Goal: Task Accomplishment & Management: Use online tool/utility

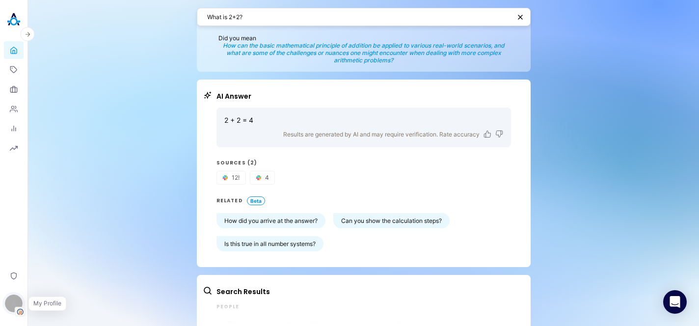
click at [11, 310] on div "A" at bounding box center [14, 304] width 18 height 18
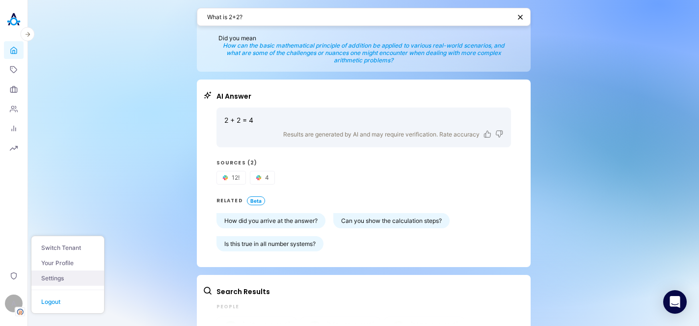
click at [64, 277] on link "Settings" at bounding box center [67, 278] width 73 height 15
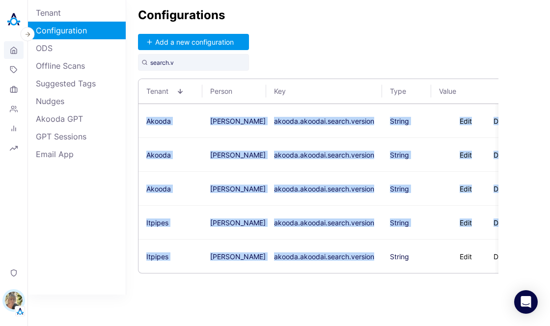
click at [15, 48] on icon at bounding box center [14, 50] width 8 height 9
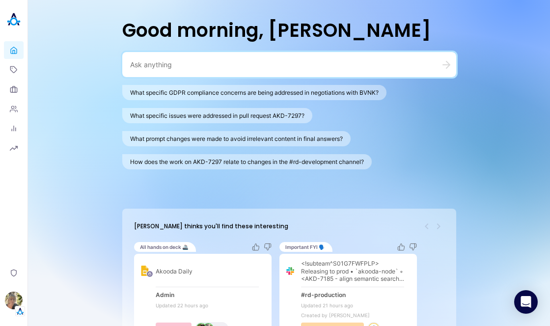
scroll to position [7, 0]
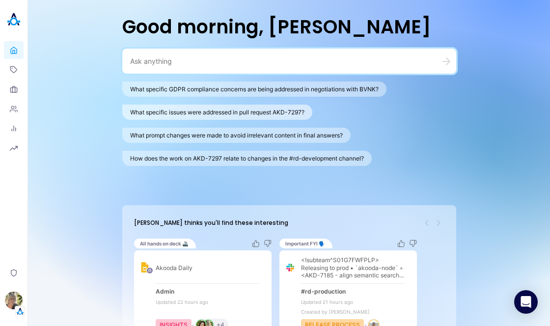
click at [206, 112] on button "What specific issues were addressed in pull request AKD-7297?" at bounding box center [217, 112] width 190 height 15
type textarea "What specific issues were addressed in pull request AKD-7297?"
